Goal: Check status: Check status

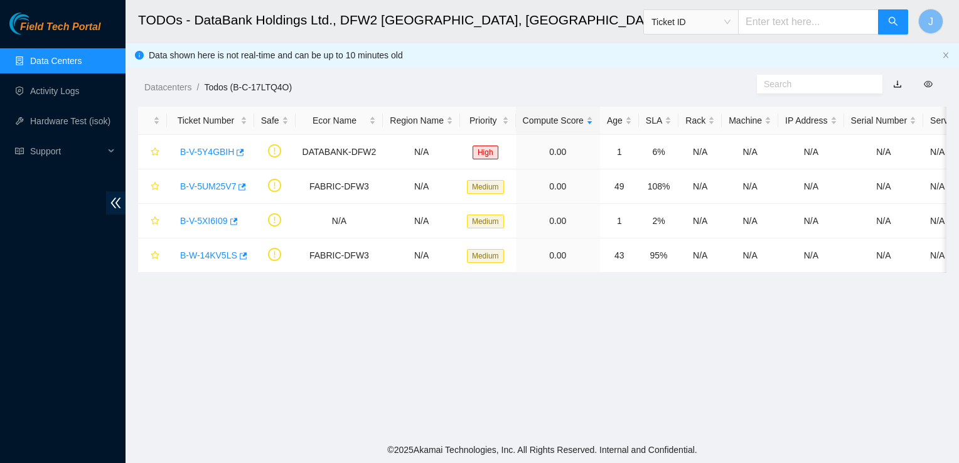
scroll to position [59, 0]
click at [81, 57] on link "Data Centers" at bounding box center [55, 61] width 51 height 10
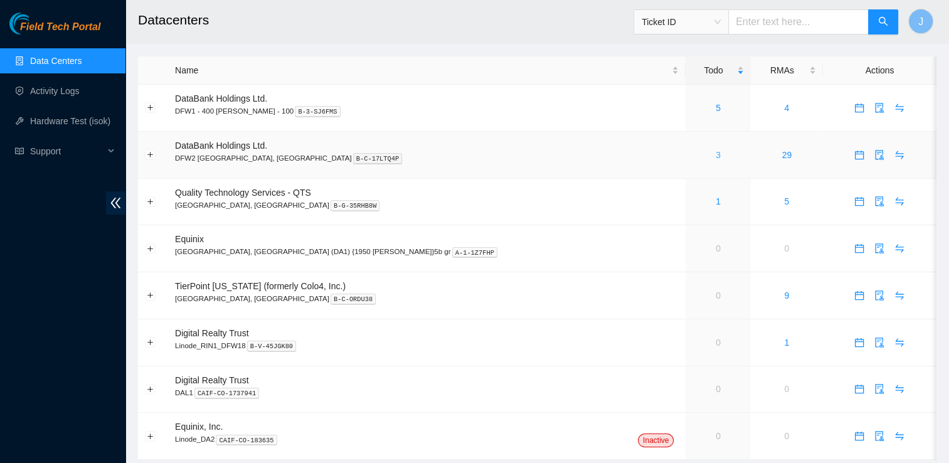
click at [716, 158] on link "3" at bounding box center [718, 155] width 5 height 10
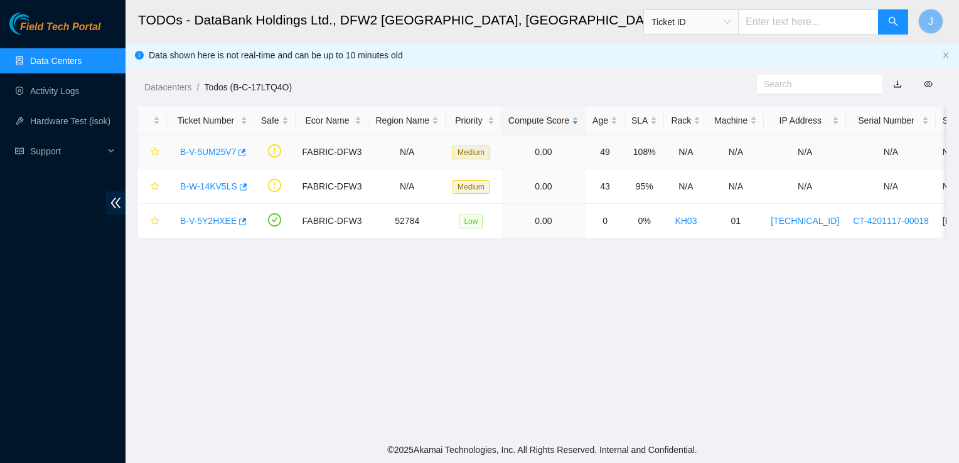
click at [224, 157] on link "B-V-5UM25V7" at bounding box center [208, 152] width 56 height 10
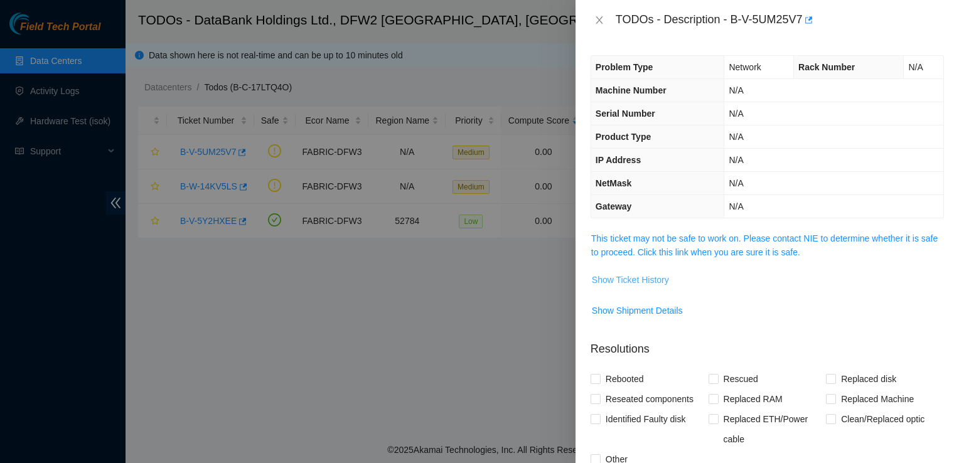
click at [639, 280] on span "Show Ticket History" at bounding box center [630, 280] width 77 height 14
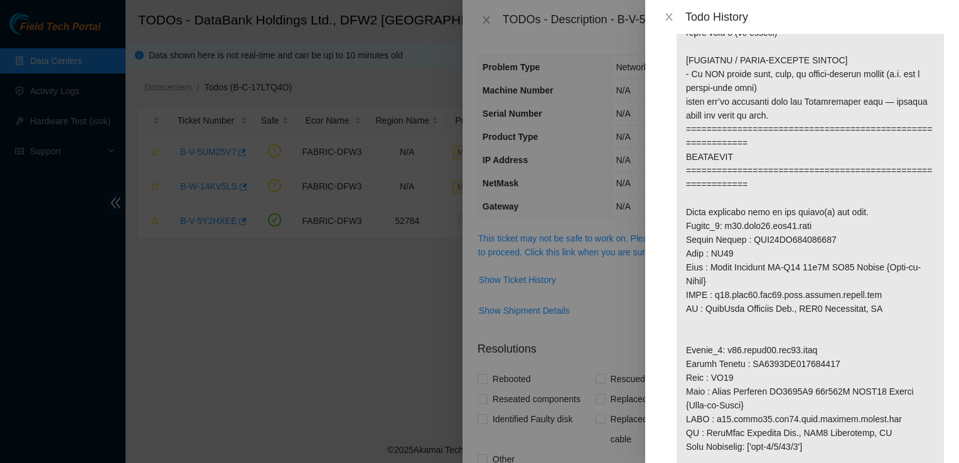
scroll to position [702, 0]
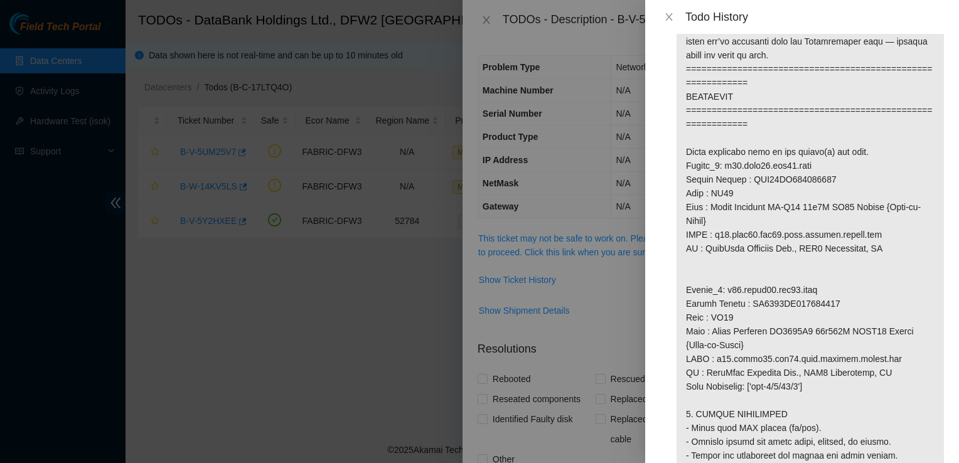
click at [889, 283] on p at bounding box center [809, 172] width 267 height 1730
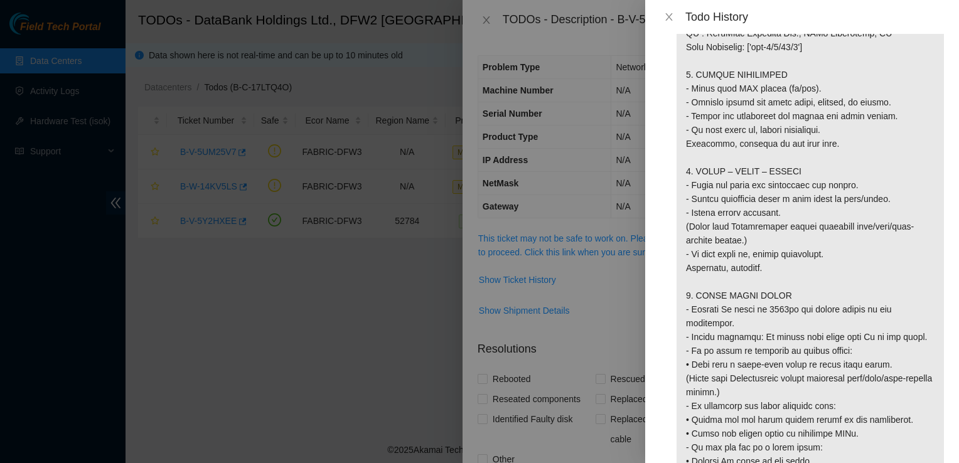
scroll to position [1092, 0]
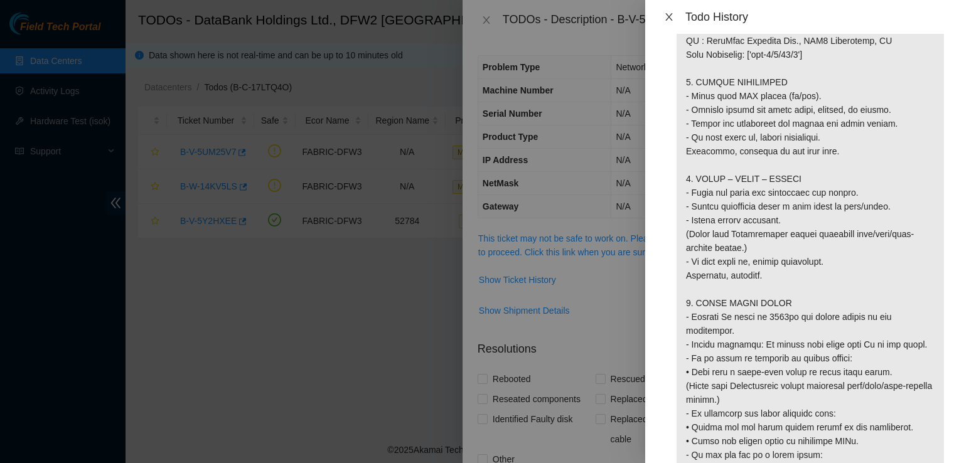
click at [673, 16] on icon "close" at bounding box center [669, 17] width 10 height 10
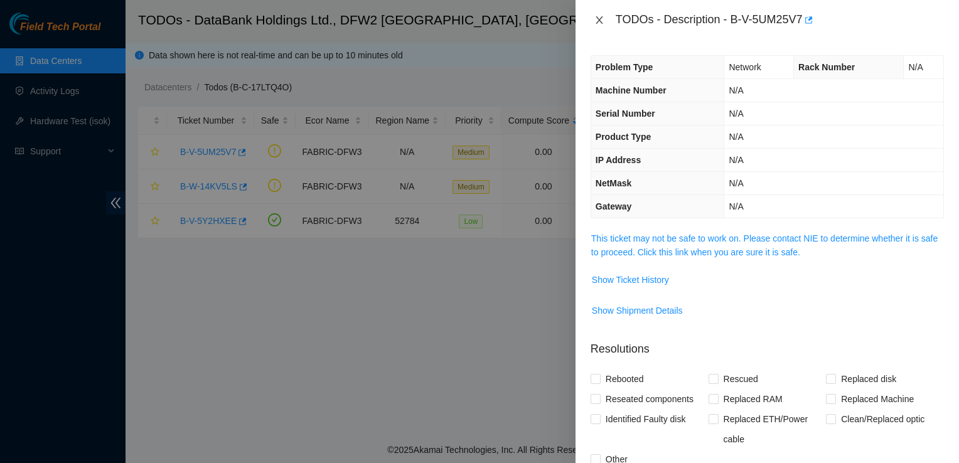
click at [600, 22] on icon "close" at bounding box center [599, 20] width 10 height 10
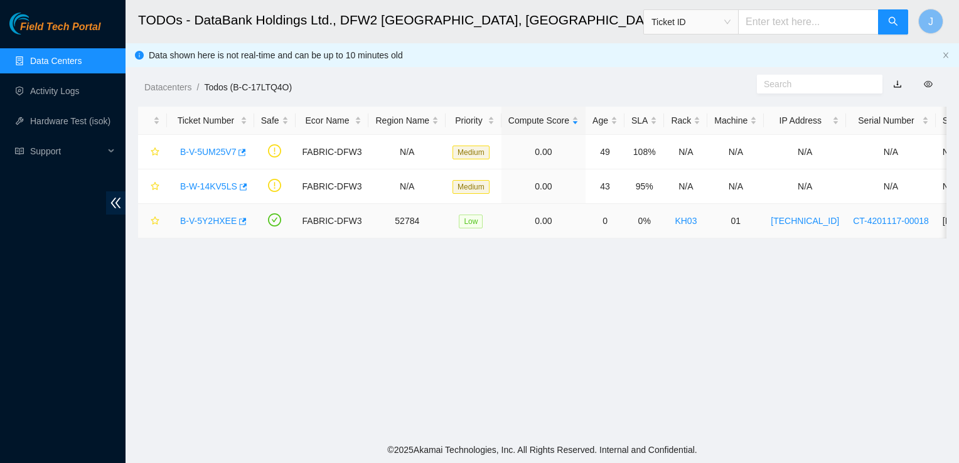
click at [211, 224] on link "B-V-5Y2HXEE" at bounding box center [208, 221] width 56 height 10
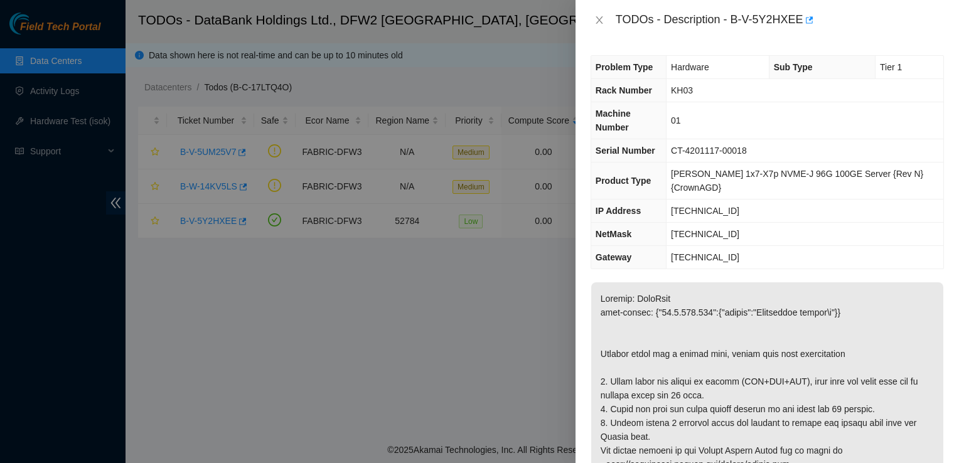
click at [211, 182] on div at bounding box center [479, 231] width 959 height 463
click at [595, 15] on icon "close" at bounding box center [599, 20] width 10 height 10
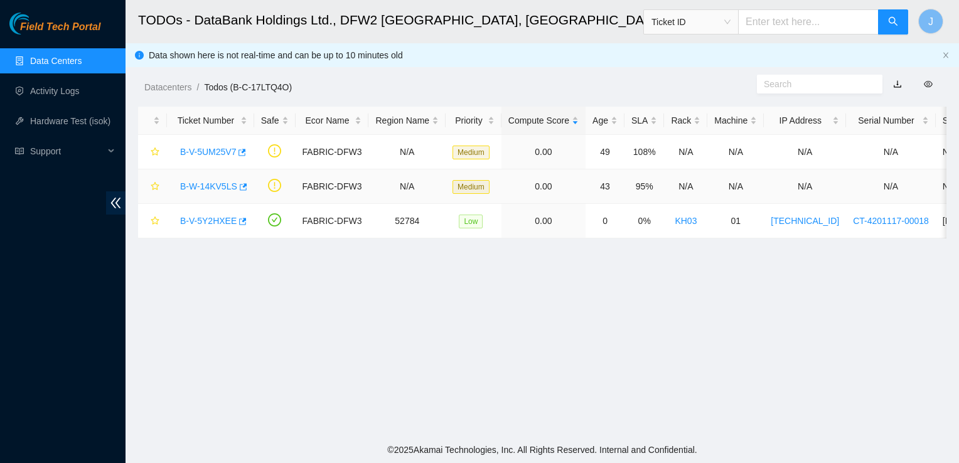
click at [215, 188] on link "B-W-14KV5LS" at bounding box center [208, 186] width 57 height 10
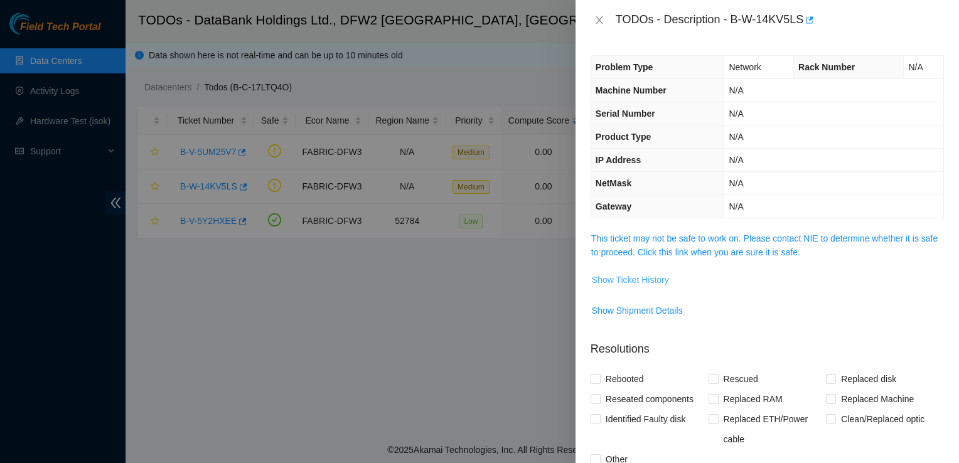
click at [627, 276] on span "Show Ticket History" at bounding box center [630, 280] width 77 height 14
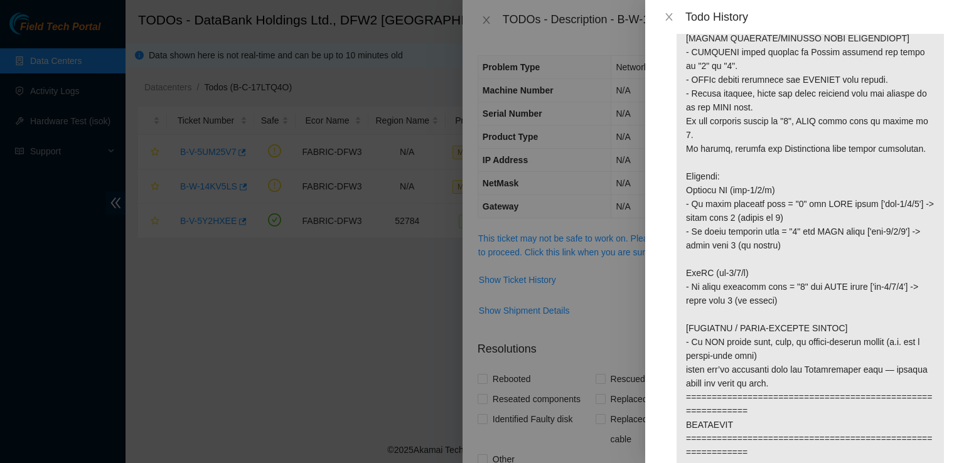
scroll to position [434, 0]
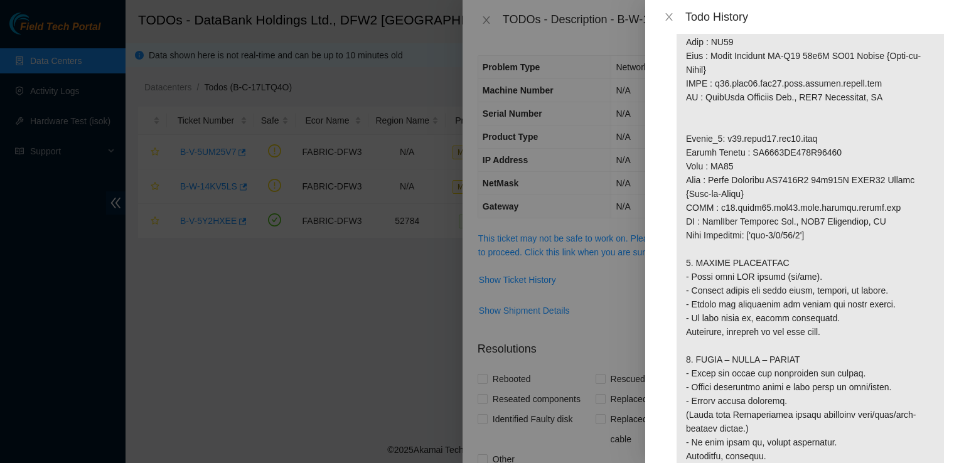
scroll to position [912, 0]
click at [675, 20] on button "Close" at bounding box center [669, 17] width 18 height 12
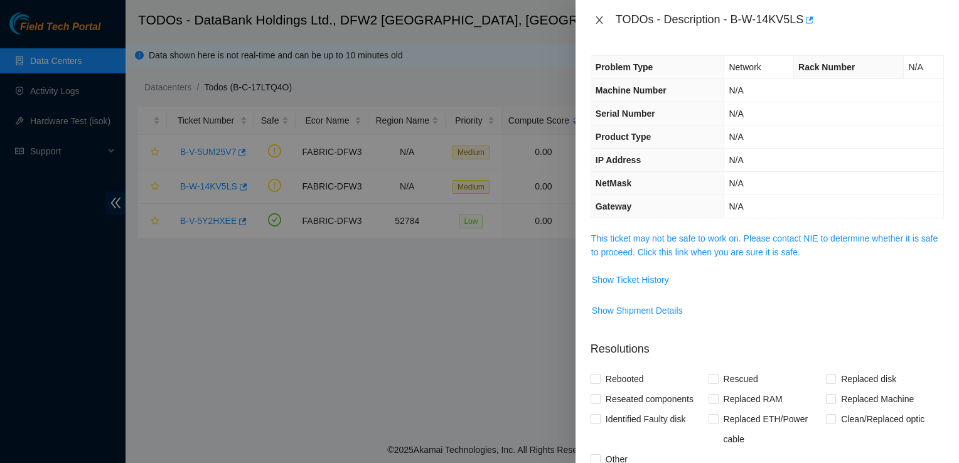
click at [596, 23] on icon "close" at bounding box center [598, 20] width 7 height 8
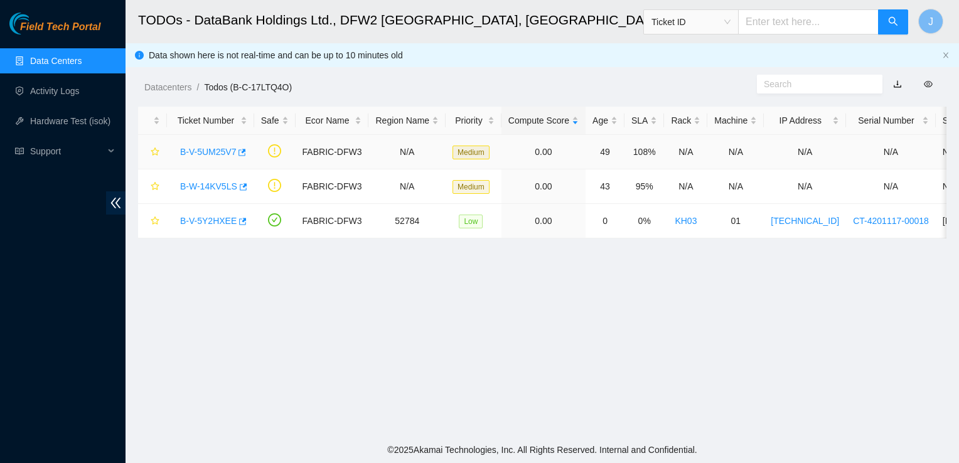
click at [196, 156] on link "B-V-5UM25V7" at bounding box center [208, 152] width 56 height 10
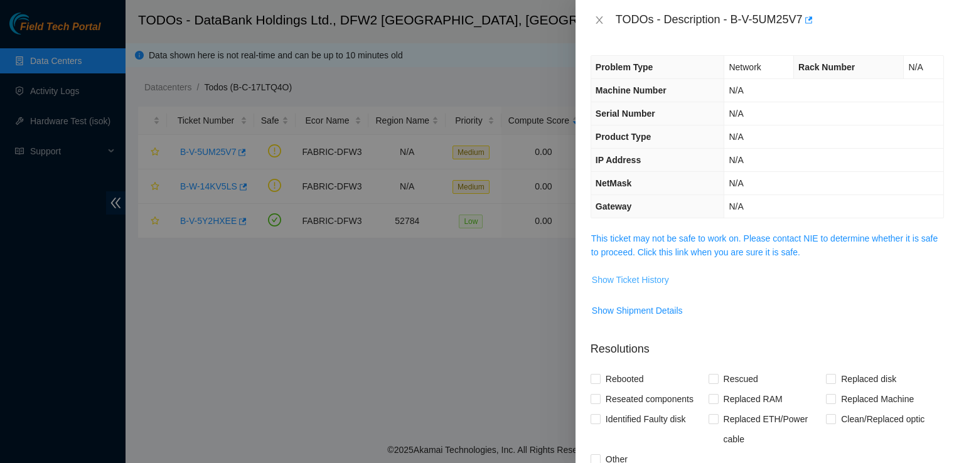
click at [617, 282] on span "Show Ticket History" at bounding box center [630, 280] width 77 height 14
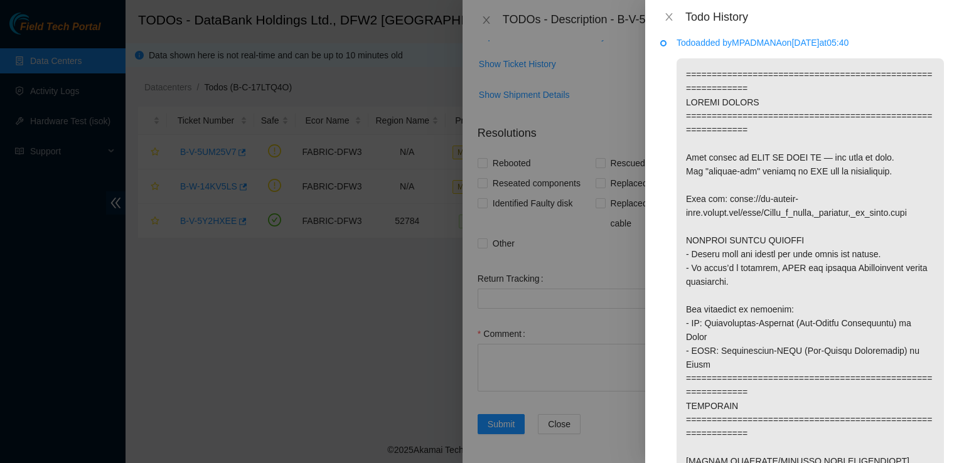
scroll to position [0, 0]
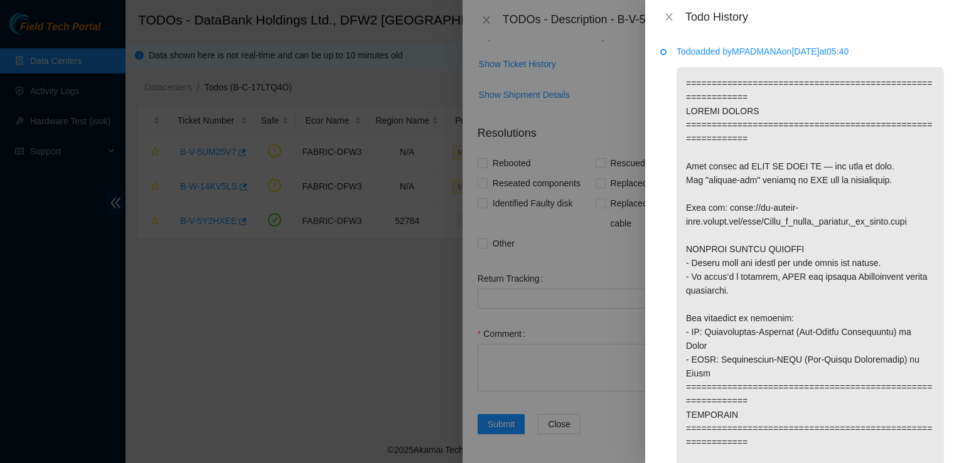
click at [670, 23] on div "Todo History" at bounding box center [802, 17] width 284 height 14
click at [673, 21] on icon "close" at bounding box center [669, 17] width 10 height 10
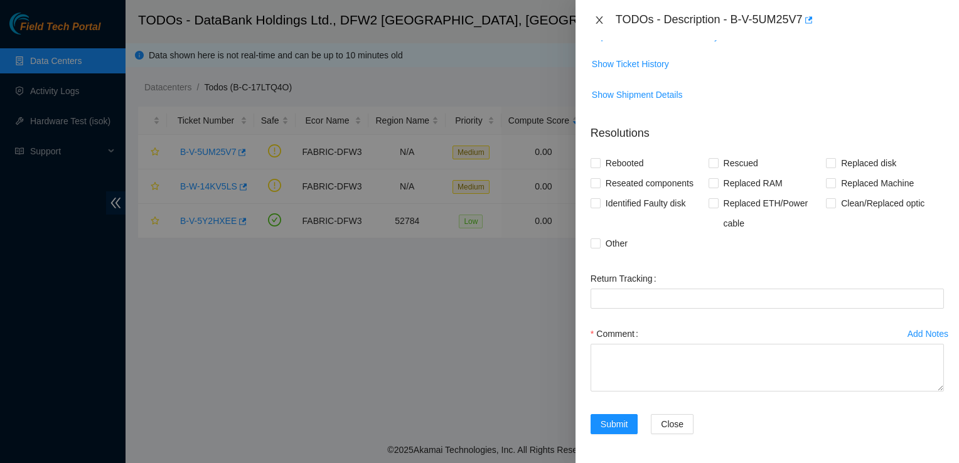
click at [600, 22] on icon "close" at bounding box center [598, 20] width 7 height 8
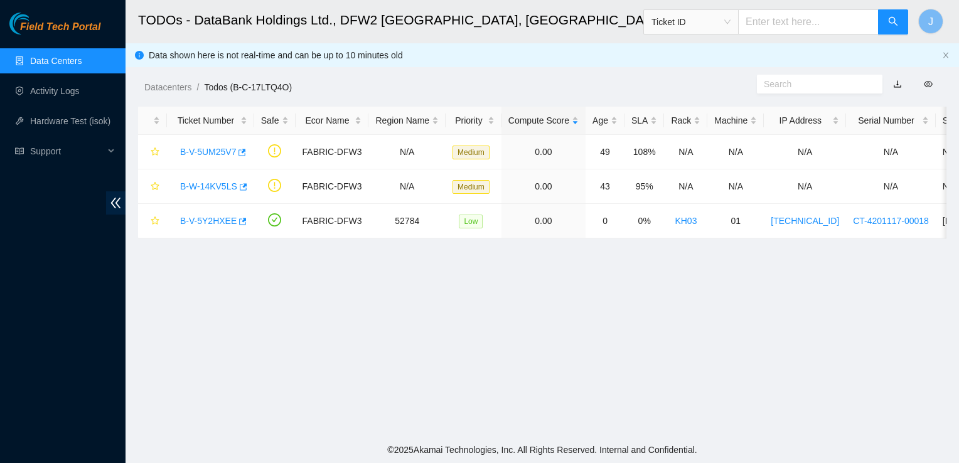
scroll to position [257, 0]
click at [213, 184] on link "B-W-14KV5LS" at bounding box center [208, 186] width 57 height 10
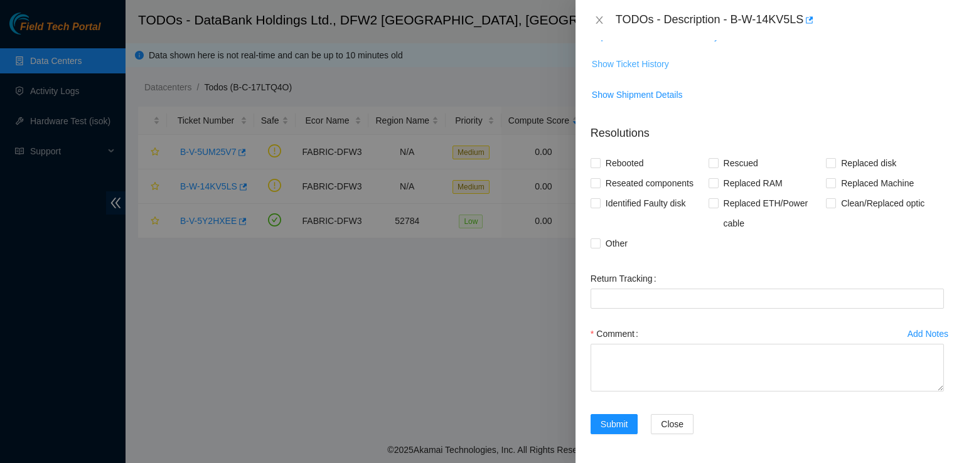
click at [651, 57] on span "Show Ticket History" at bounding box center [630, 64] width 77 height 14
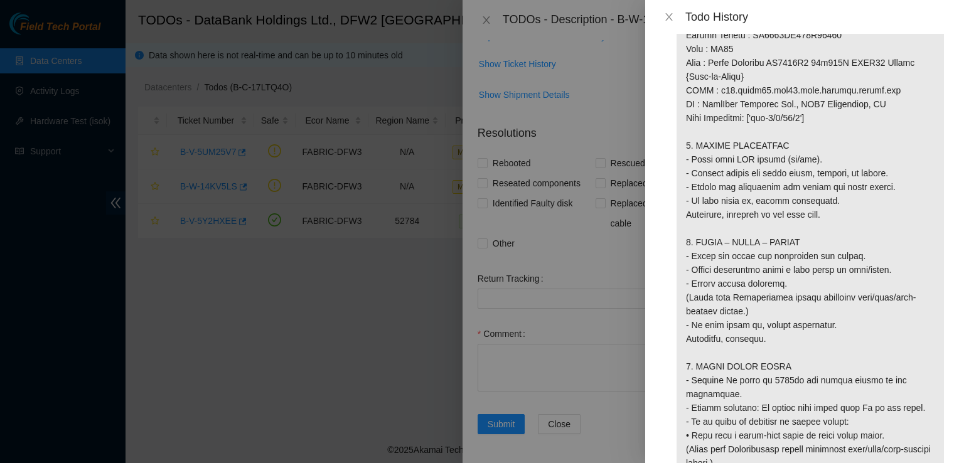
scroll to position [1036, 0]
